Goal: Task Accomplishment & Management: Manage account settings

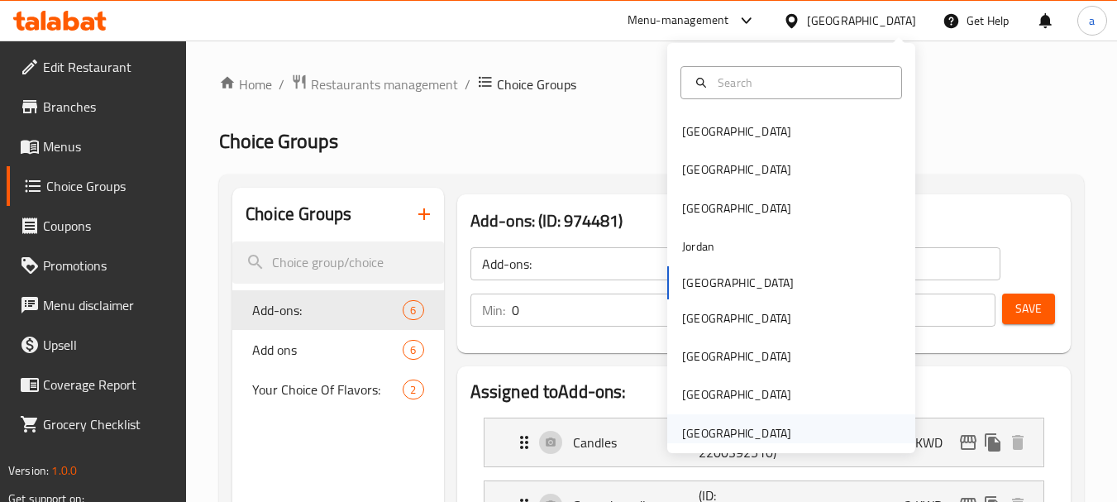
click at [745, 417] on div "[GEOGRAPHIC_DATA]" at bounding box center [737, 433] width 136 height 38
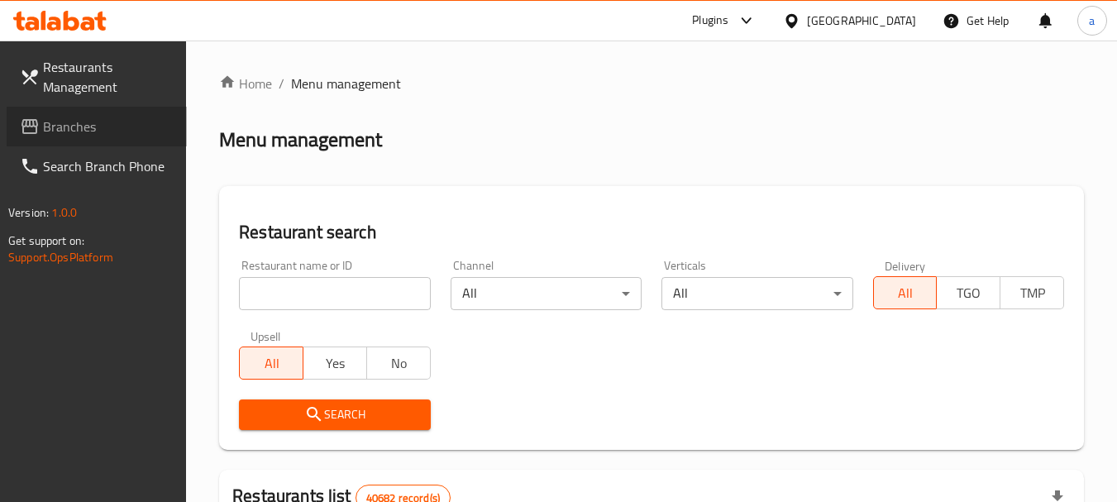
click at [103, 129] on span "Branches" at bounding box center [108, 127] width 131 height 20
